Goal: Task Accomplishment & Management: Use online tool/utility

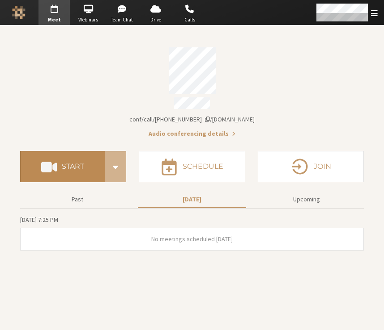
click at [75, 156] on button "Start" at bounding box center [62, 166] width 84 height 31
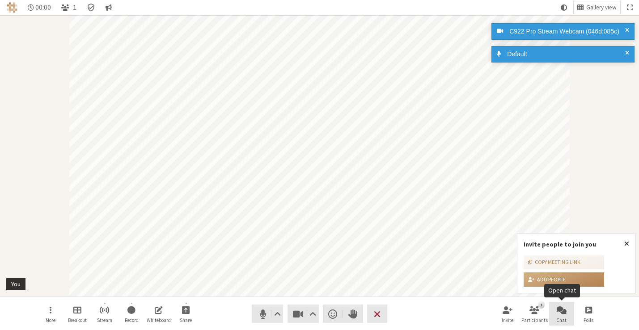
click at [565, 312] on span "Open chat" at bounding box center [561, 310] width 10 height 10
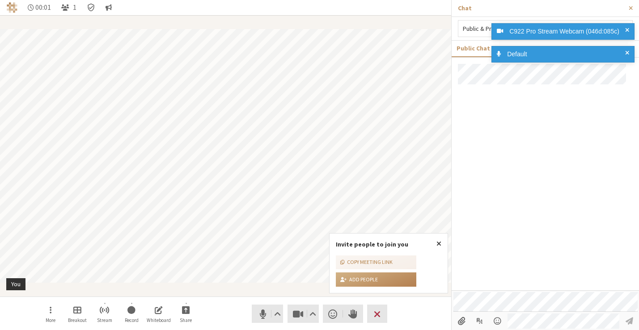
click at [625, 33] on span at bounding box center [627, 31] width 4 height 9
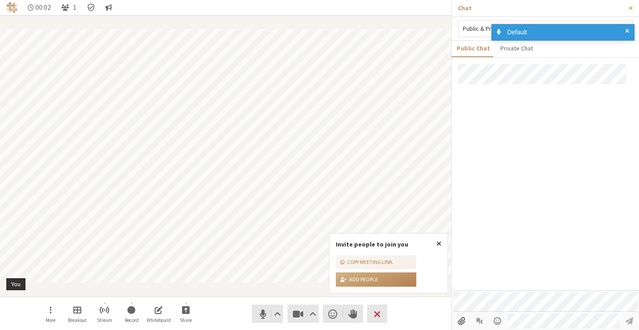
click at [628, 46] on div "C922 Pro Stream Webcam (046d:085c) Default" at bounding box center [560, 34] width 143 height 27
click at [628, 33] on span at bounding box center [627, 31] width 4 height 9
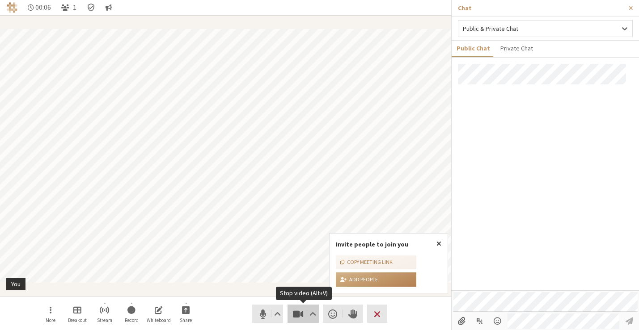
click at [300, 316] on span "Stop video (Alt+V)" at bounding box center [297, 314] width 13 height 13
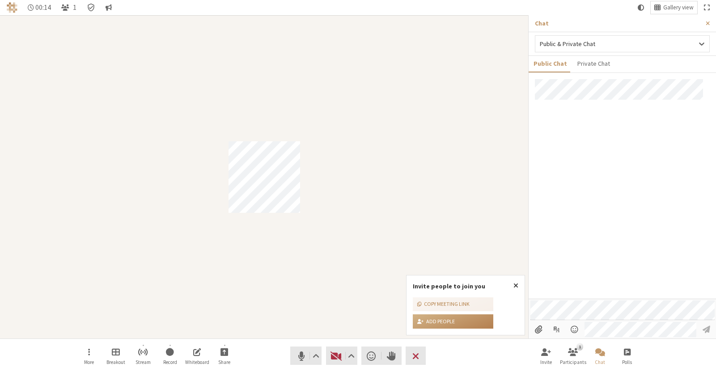
click at [602, 240] on div at bounding box center [621, 188] width 187 height 219
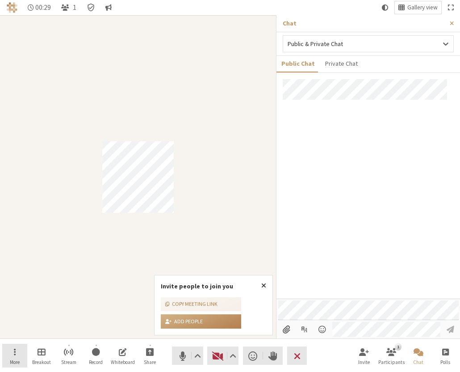
click at [9, 330] on button "More" at bounding box center [14, 356] width 25 height 24
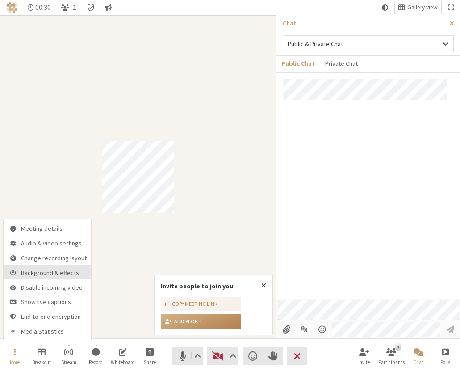
click at [40, 273] on span "Background & effects" at bounding box center [54, 273] width 66 height 7
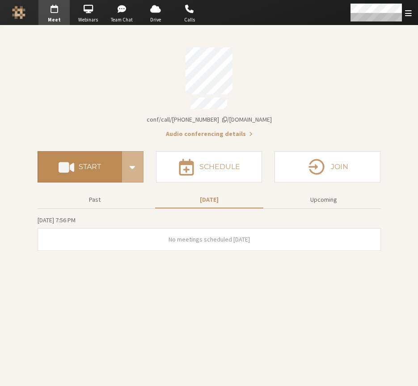
click at [93, 163] on h4 "Start" at bounding box center [90, 166] width 22 height 7
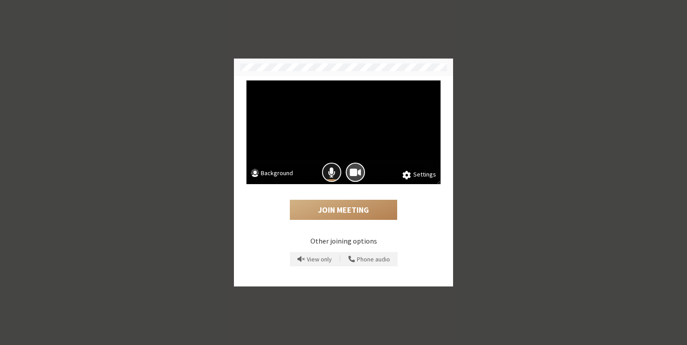
click at [334, 175] on span "Mic is on" at bounding box center [332, 172] width 8 height 12
click at [350, 171] on span "Camera is on" at bounding box center [355, 172] width 11 height 12
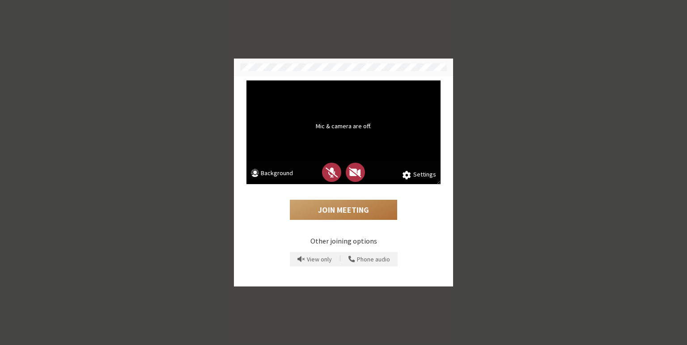
click at [333, 206] on button "Join Meeting" at bounding box center [343, 210] width 107 height 21
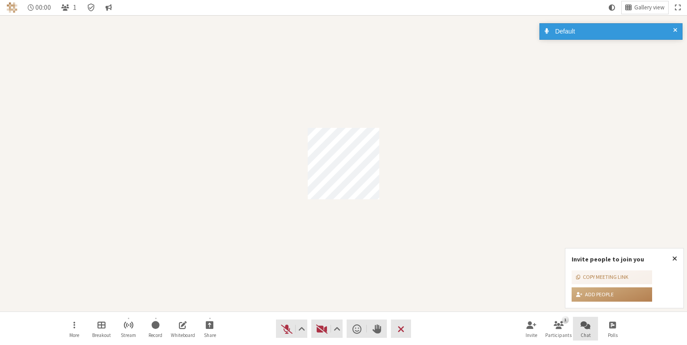
click at [592, 329] on button "Chat" at bounding box center [585, 329] width 25 height 24
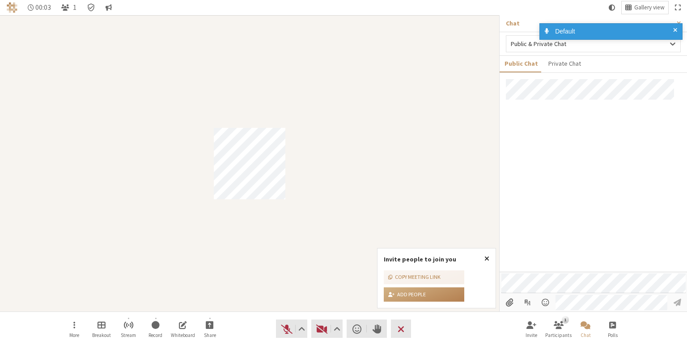
click at [485, 257] on span "Close popover" at bounding box center [486, 258] width 5 height 7
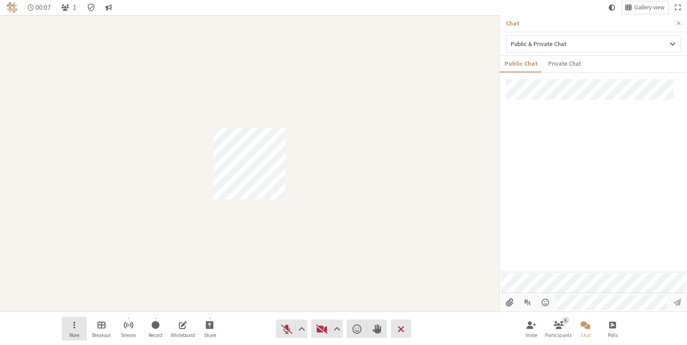
click at [73, 327] on span "Open menu" at bounding box center [74, 325] width 2 height 10
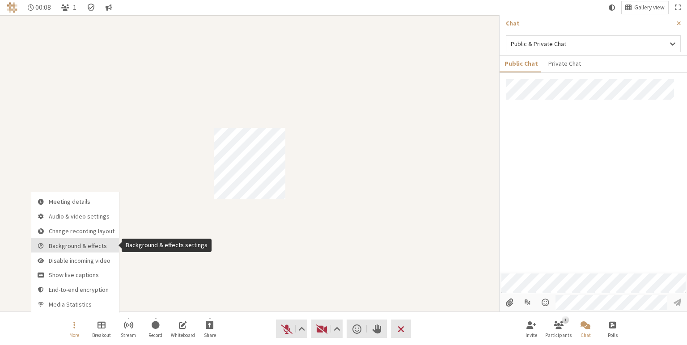
click at [82, 250] on button "Background & effects" at bounding box center [75, 245] width 88 height 15
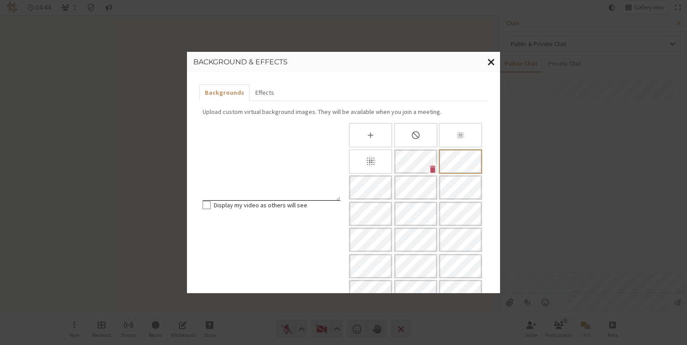
click at [486, 59] on button "Close modal" at bounding box center [490, 62] width 17 height 21
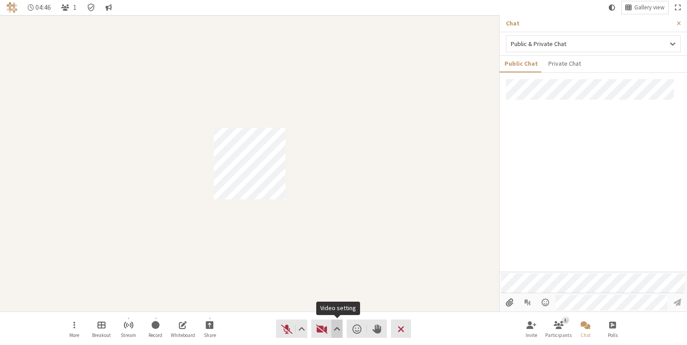
click at [337, 329] on span "Video setting" at bounding box center [336, 329] width 7 height 13
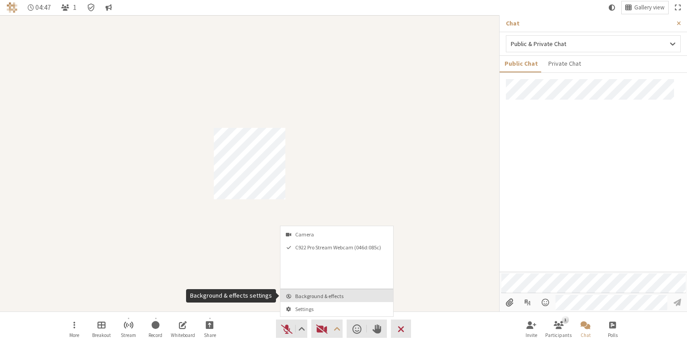
click at [345, 300] on button "Background & effects" at bounding box center [336, 295] width 113 height 13
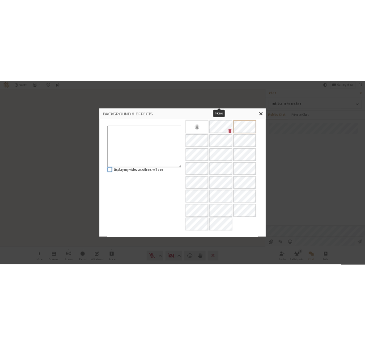
scroll to position [146, 0]
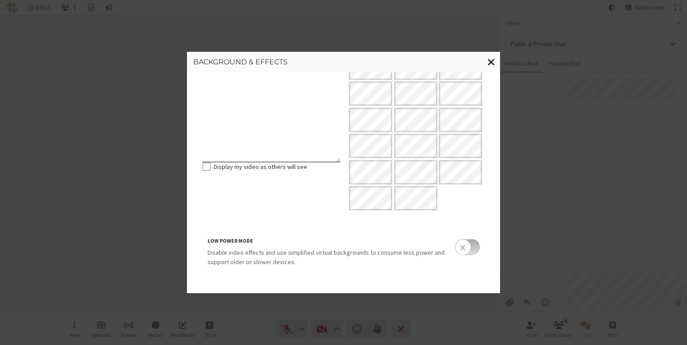
click at [491, 59] on span "Close modal" at bounding box center [491, 61] width 8 height 11
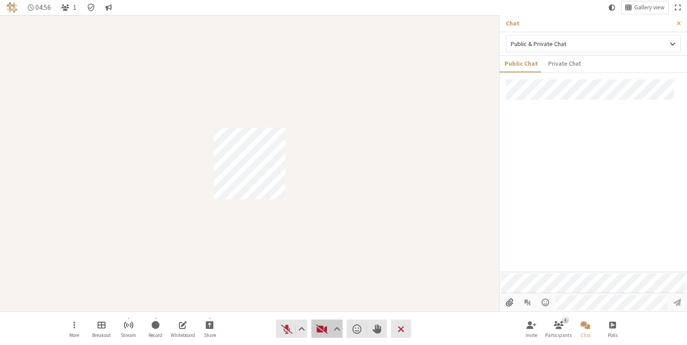
click at [323, 323] on span "Start video (Alt+V)" at bounding box center [322, 329] width 13 height 13
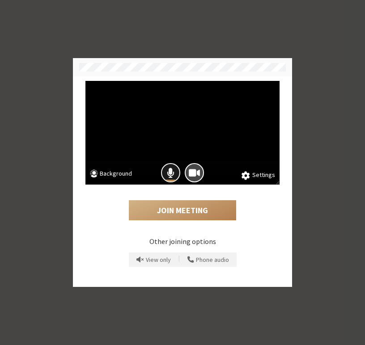
click at [173, 168] on span "Mic is on" at bounding box center [171, 173] width 8 height 12
click at [189, 173] on span "Camera is on" at bounding box center [194, 173] width 11 height 12
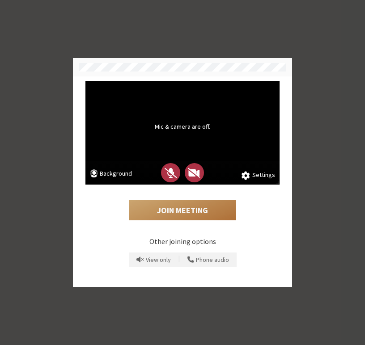
click at [185, 209] on button "Join Meeting" at bounding box center [182, 210] width 107 height 21
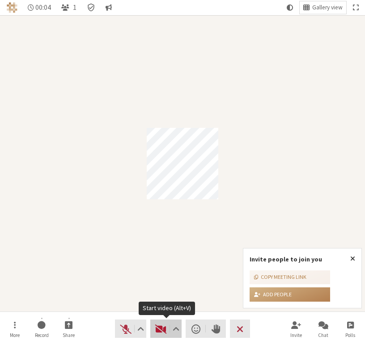
click at [160, 329] on span "Start video (Alt+V)" at bounding box center [161, 329] width 13 height 13
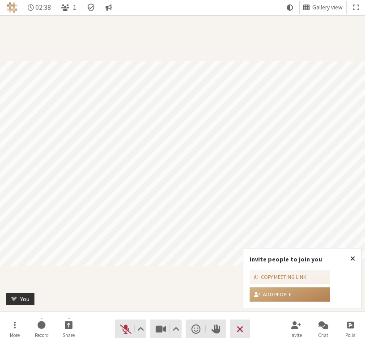
click at [350, 261] on span "Close popover" at bounding box center [352, 258] width 5 height 7
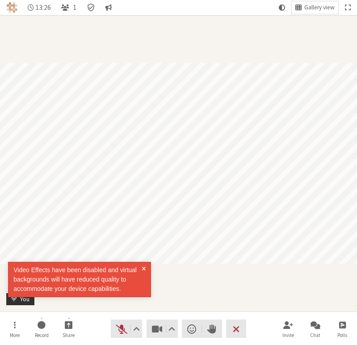
click at [144, 269] on span at bounding box center [144, 280] width 4 height 28
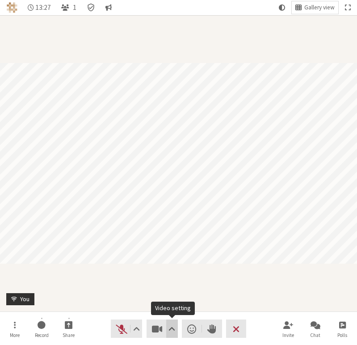
click at [170, 327] on span "Video setting" at bounding box center [172, 329] width 7 height 13
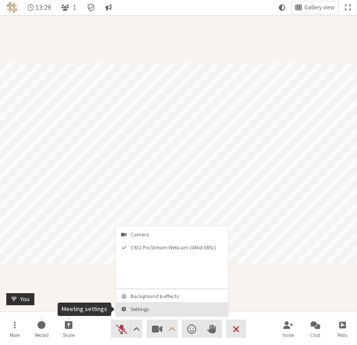
click at [178, 306] on span "Settings" at bounding box center [178, 309] width 94 height 6
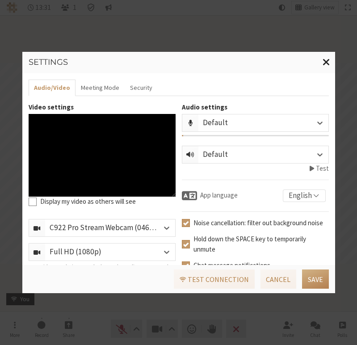
click at [327, 65] on span "Close modal" at bounding box center [327, 61] width 8 height 11
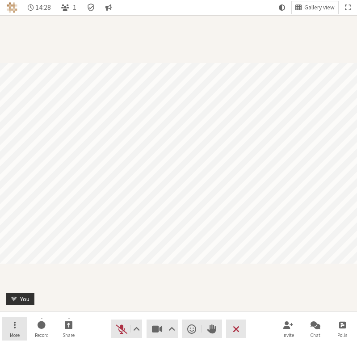
click at [11, 329] on button "More" at bounding box center [14, 329] width 25 height 24
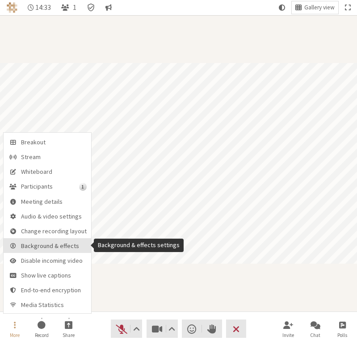
click at [50, 244] on span "Background & effects" at bounding box center [54, 246] width 66 height 7
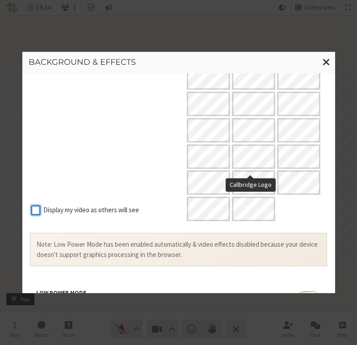
scroll to position [179, 0]
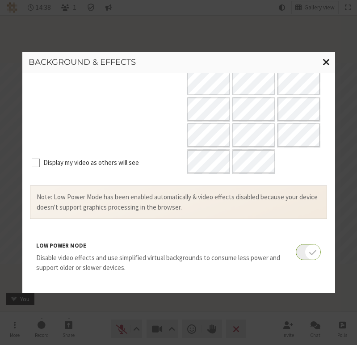
click at [323, 58] on span "Close modal" at bounding box center [327, 61] width 8 height 11
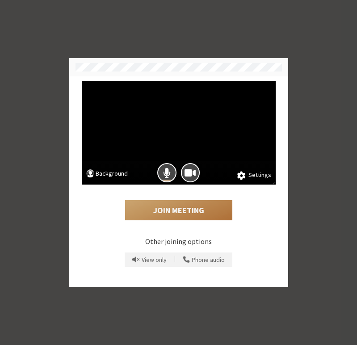
click at [178, 207] on button "Join Meeting" at bounding box center [178, 210] width 107 height 21
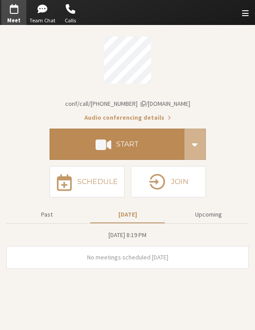
click at [98, 150] on span at bounding box center [104, 144] width 16 height 16
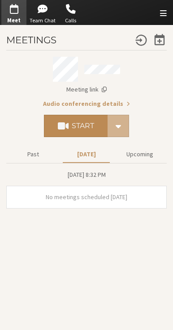
click at [88, 127] on h4 "Start" at bounding box center [83, 125] width 22 height 7
